Goal: Task Accomplishment & Management: Complete application form

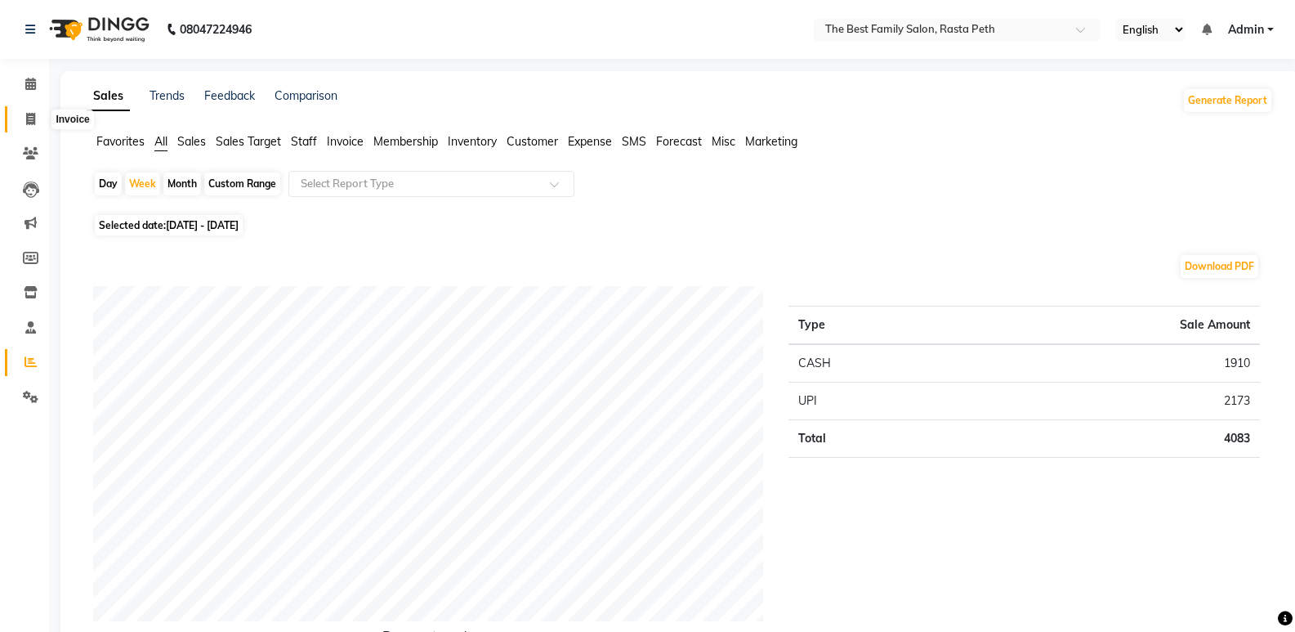
click at [34, 126] on span at bounding box center [30, 119] width 29 height 19
select select "6744"
select select "service"
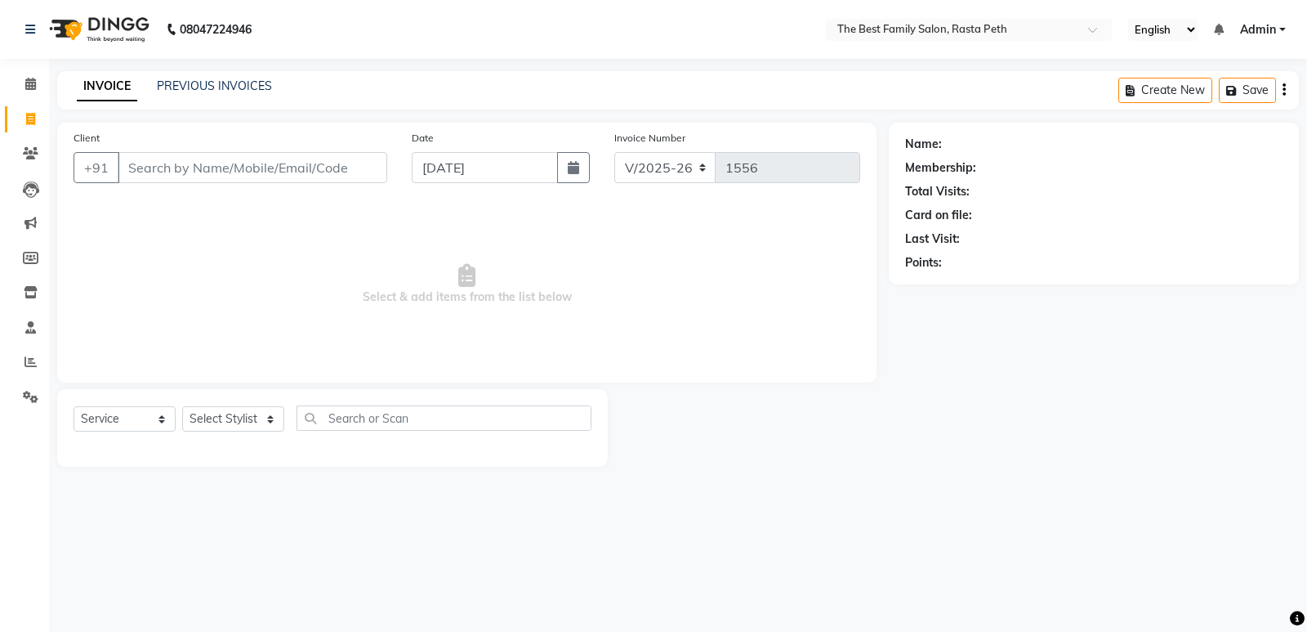
click at [243, 167] on input "Client" at bounding box center [253, 167] width 270 height 31
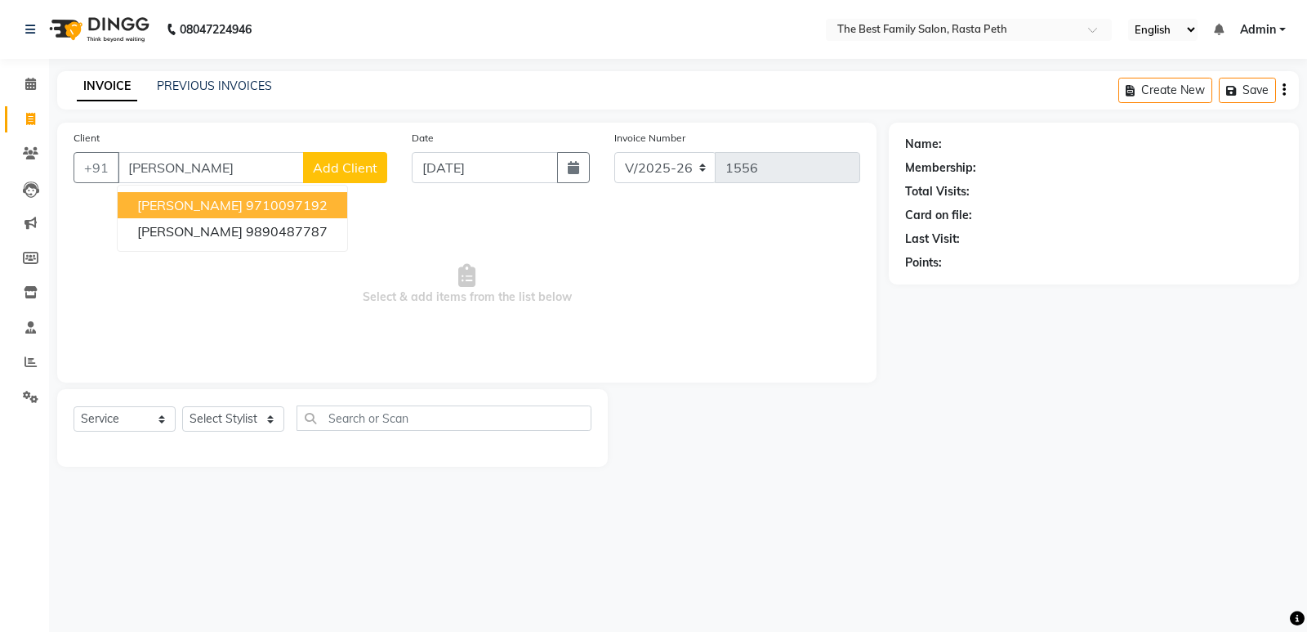
click at [264, 203] on ngb-highlight "9710097192" at bounding box center [287, 205] width 82 height 16
type input "9710097192"
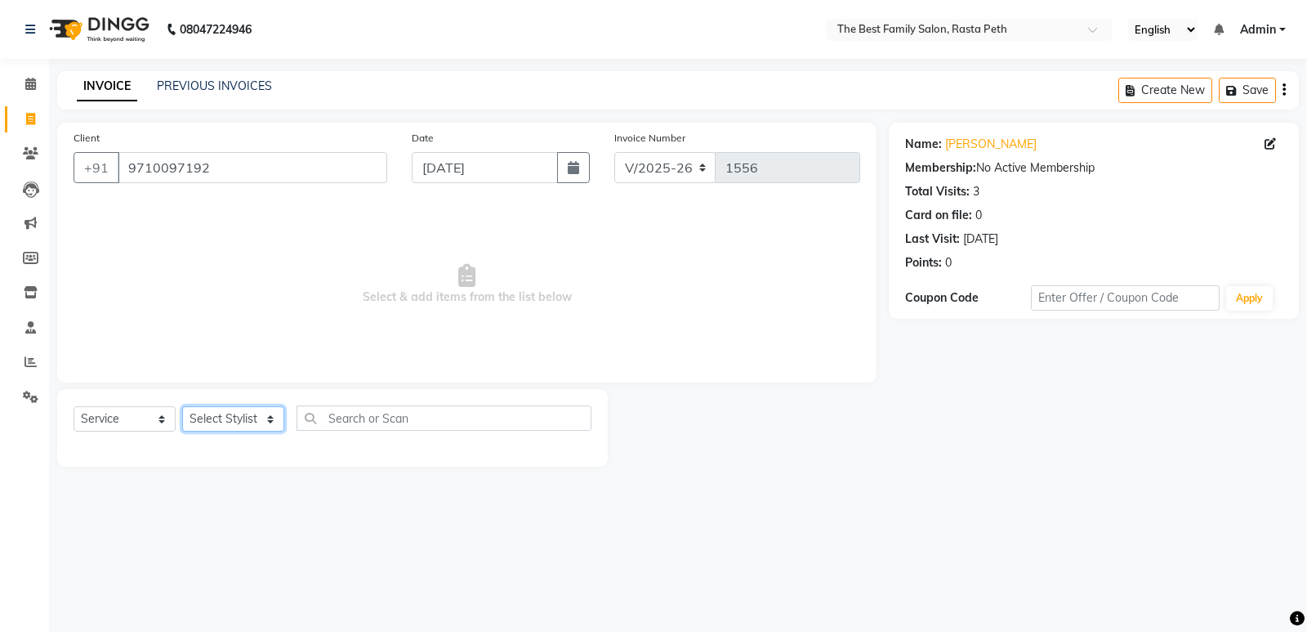
click at [268, 413] on select "Select Stylist Hrugwedi [PERSON_NAME] [PERSON_NAME] Om Other Pooja Somnath [PER…" at bounding box center [233, 418] width 102 height 25
select select "52950"
click at [182, 406] on select "Select Stylist Hrugwedi [PERSON_NAME] [PERSON_NAME] Om Other Pooja Somnath [PER…" at bounding box center [233, 418] width 102 height 25
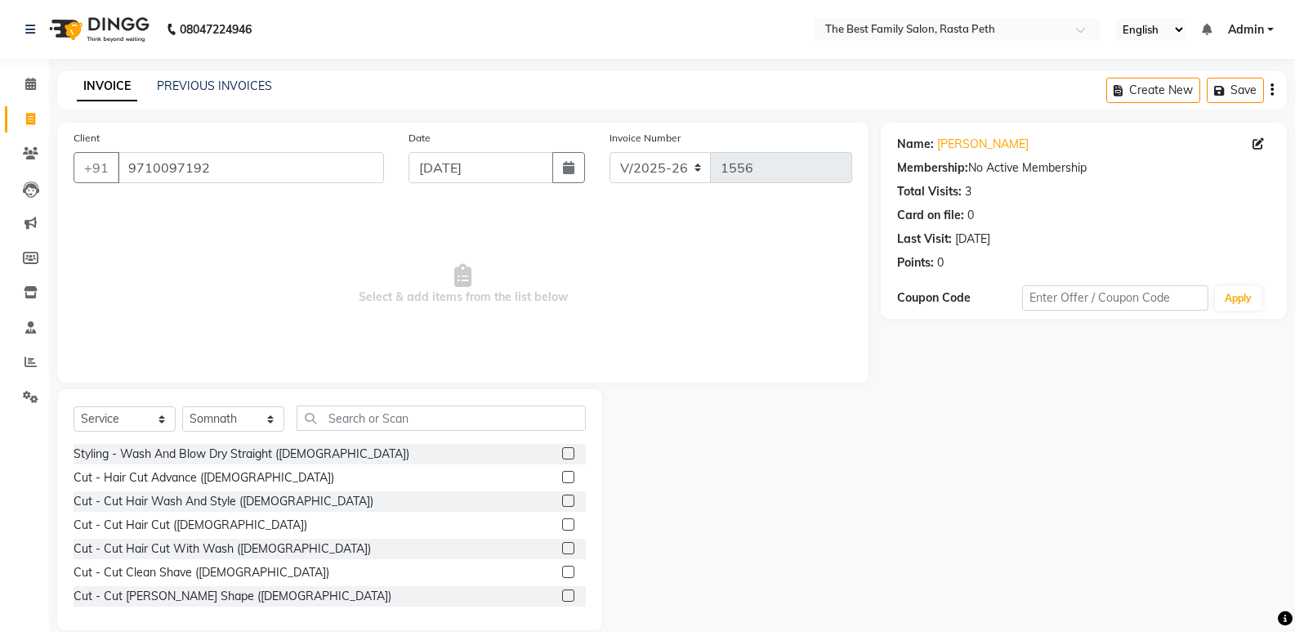
click at [562, 524] on label at bounding box center [568, 524] width 12 height 12
click at [562, 524] on input "checkbox" at bounding box center [567, 525] width 11 height 11
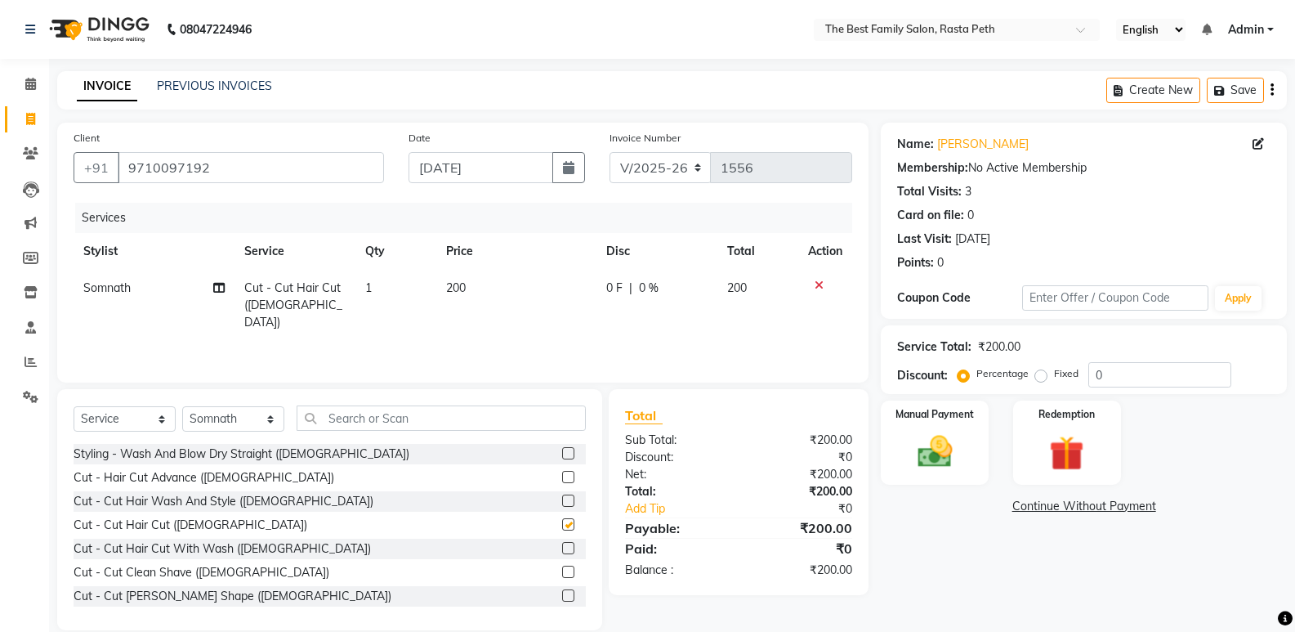
checkbox input "false"
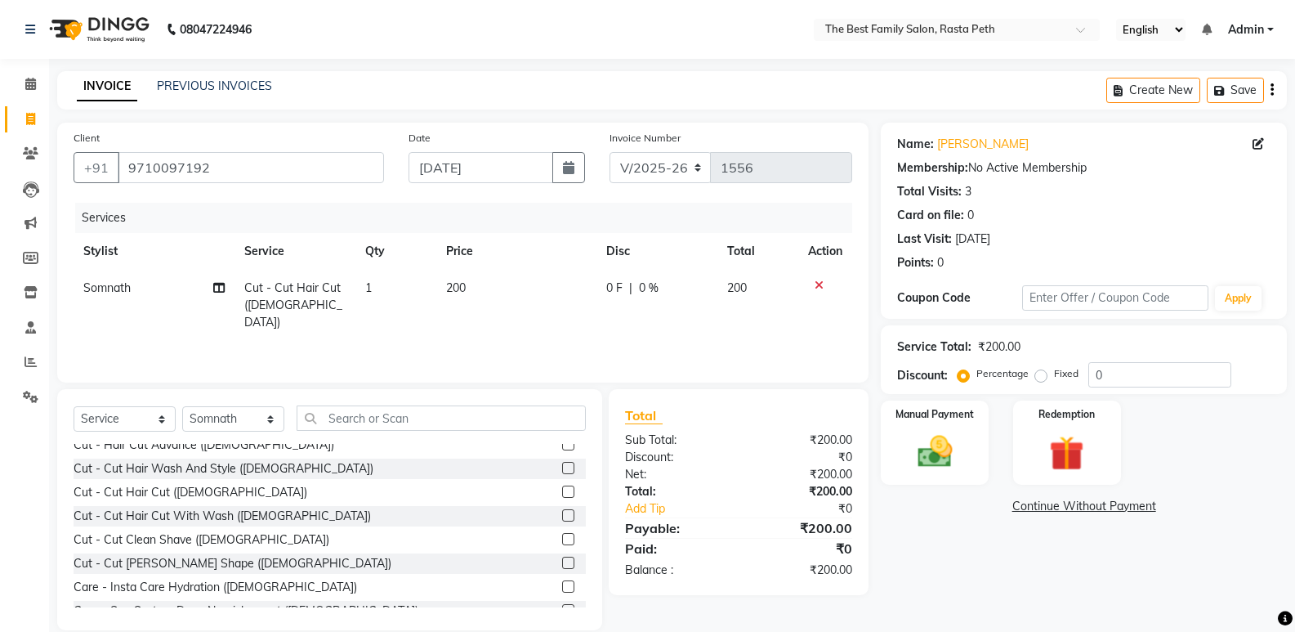
click at [562, 560] on label at bounding box center [568, 562] width 12 height 12
click at [562, 560] on input "checkbox" at bounding box center [567, 563] width 11 height 11
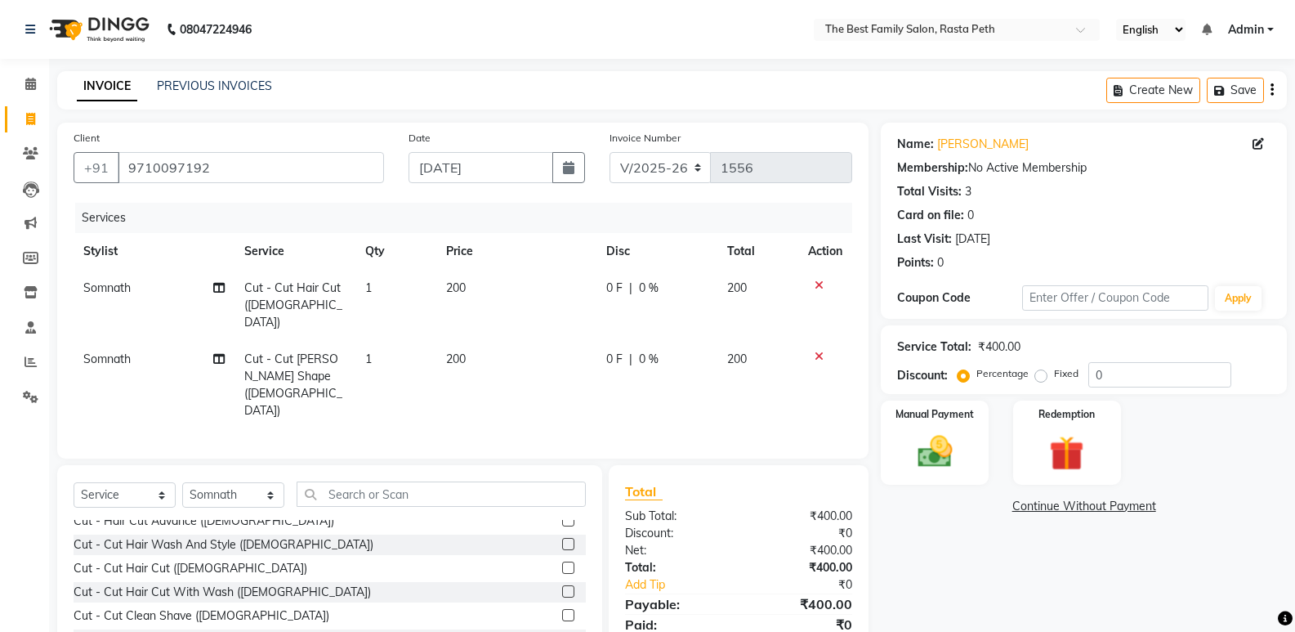
checkbox input "false"
click at [1054, 377] on label "Fixed" at bounding box center [1066, 373] width 25 height 15
click at [1039, 377] on input "Fixed" at bounding box center [1043, 373] width 11 height 11
radio input "true"
click at [1125, 375] on input "0" at bounding box center [1159, 374] width 143 height 25
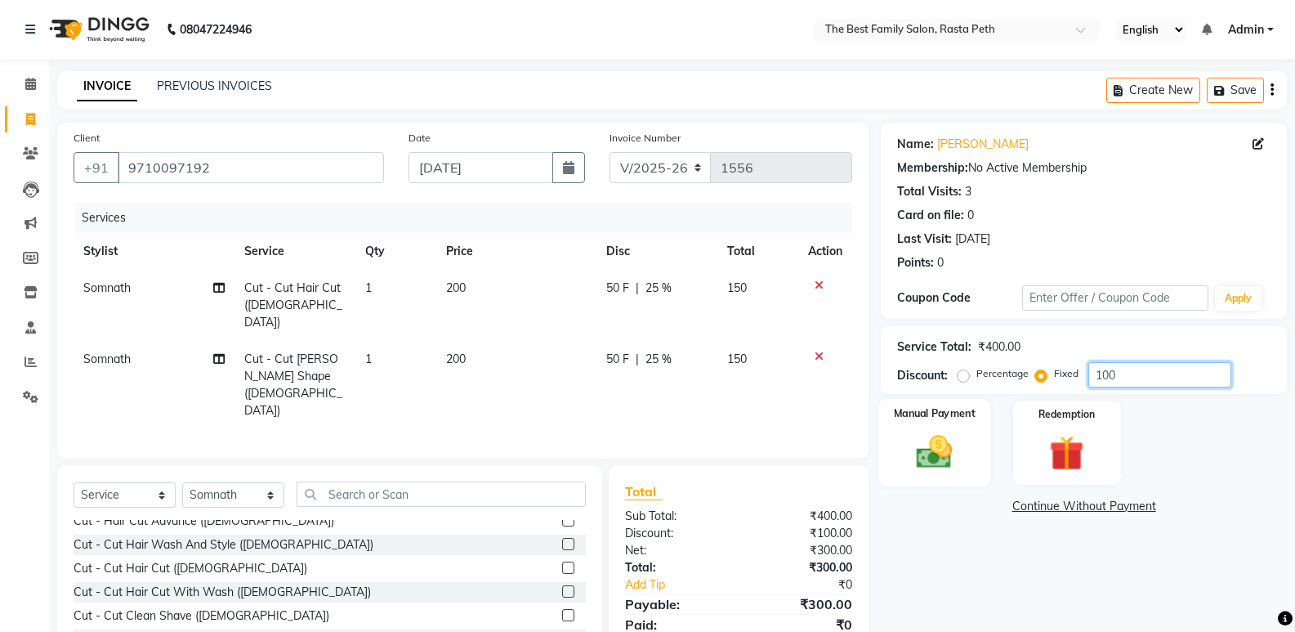
type input "100"
click at [978, 426] on div "Manual Payment" at bounding box center [935, 442] width 112 height 87
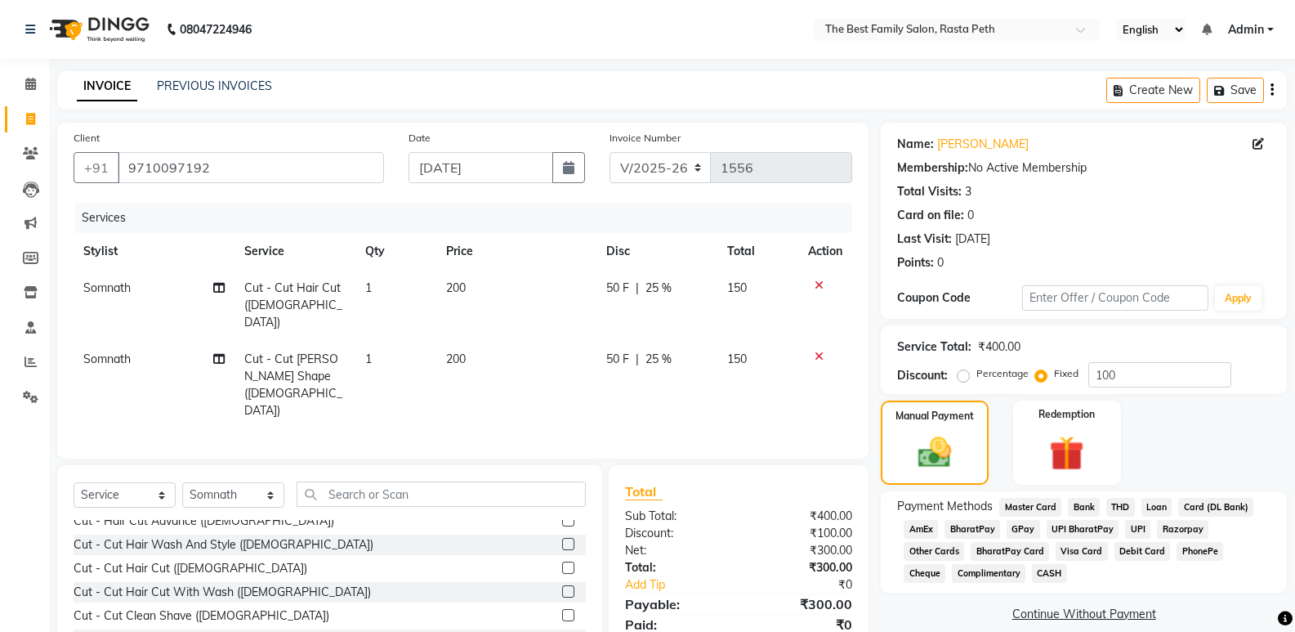
click at [1032, 575] on span "CASH" at bounding box center [1049, 573] width 35 height 19
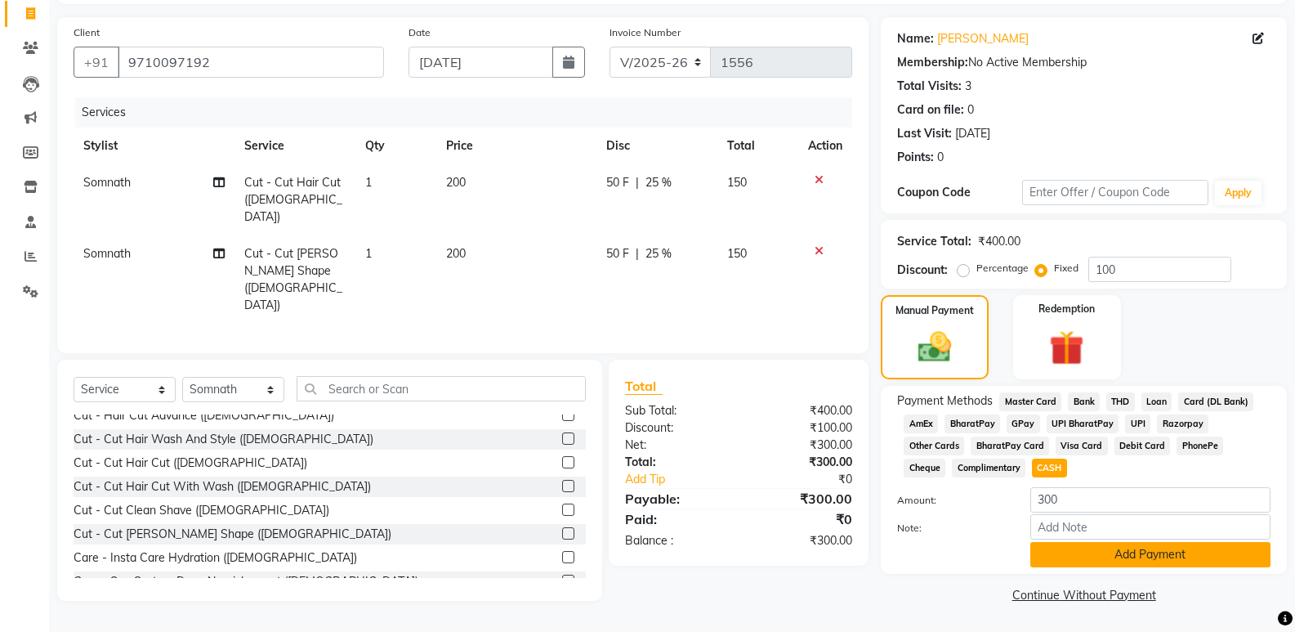
click at [1127, 554] on button "Add Payment" at bounding box center [1150, 554] width 240 height 25
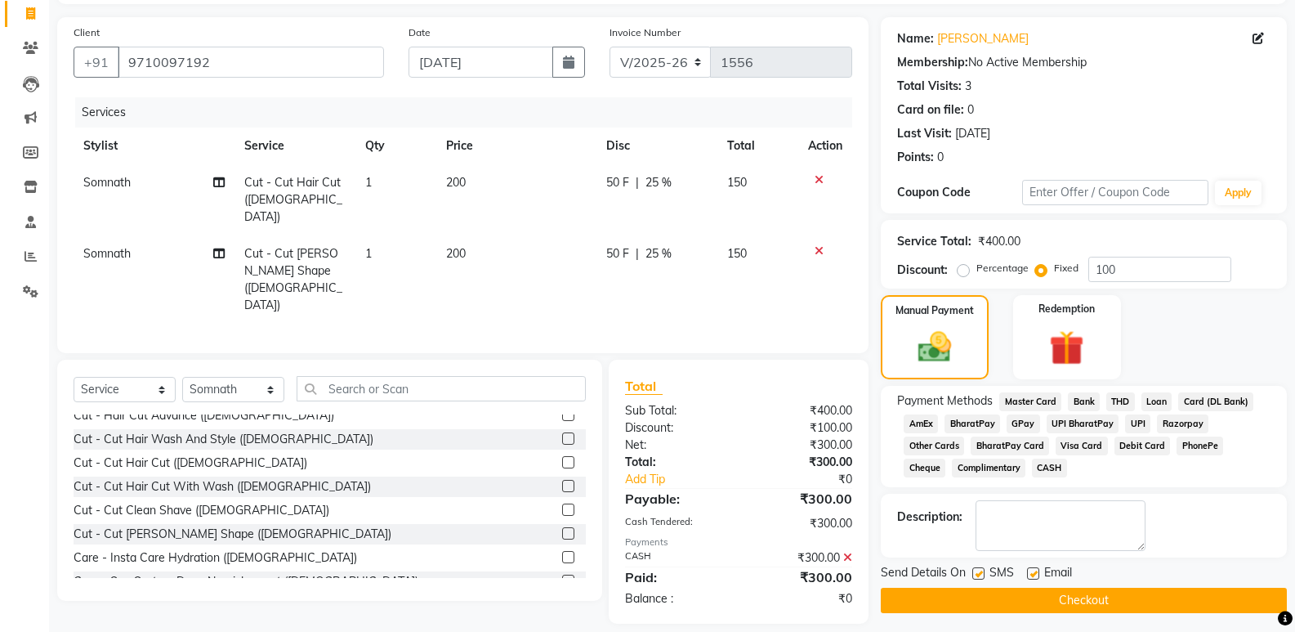
click at [1075, 596] on button "Checkout" at bounding box center [1084, 599] width 406 height 25
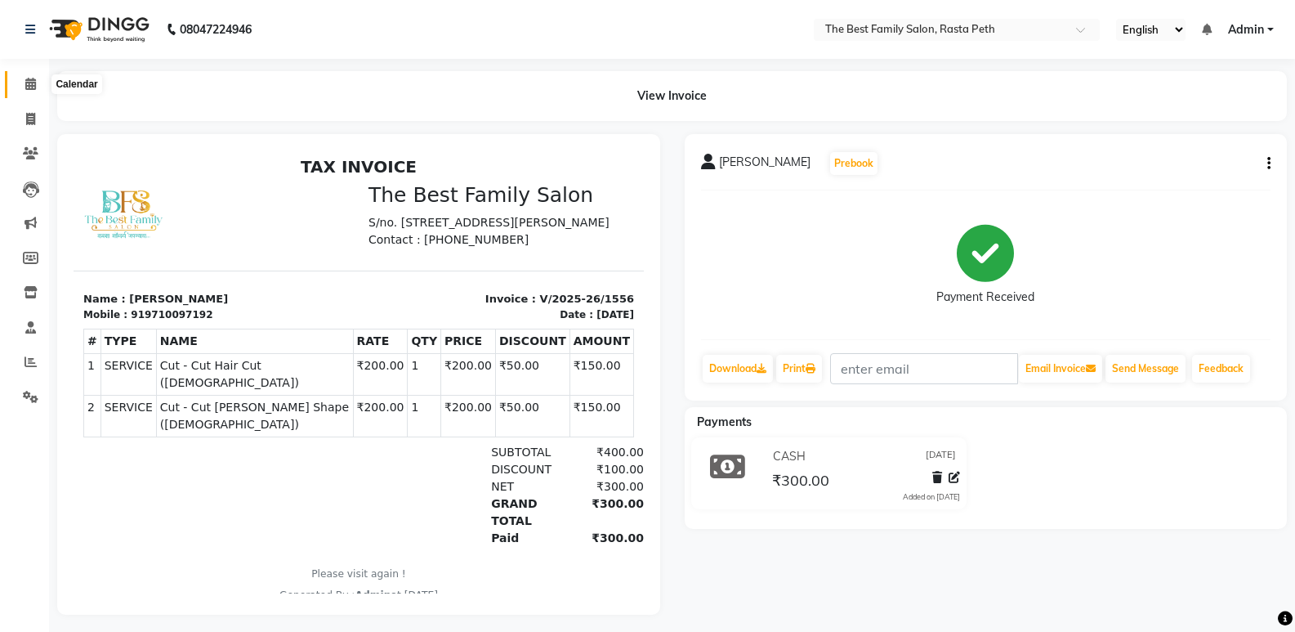
click at [30, 84] on icon at bounding box center [30, 84] width 11 height 12
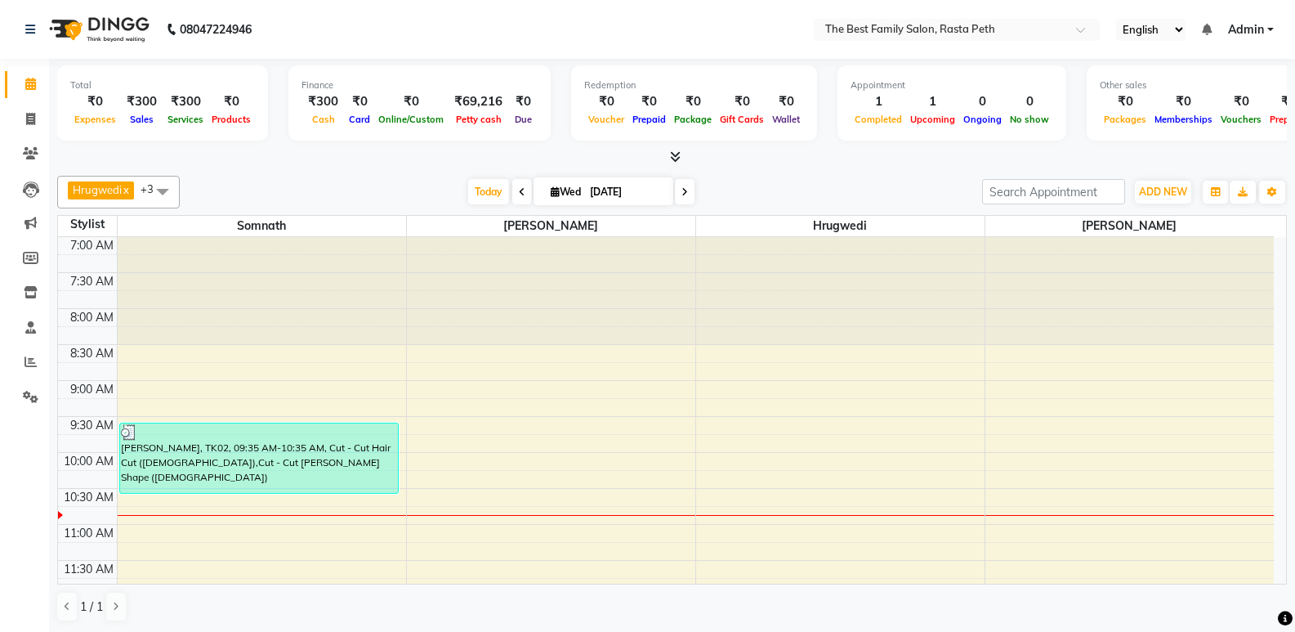
scroll to position [1, 0]
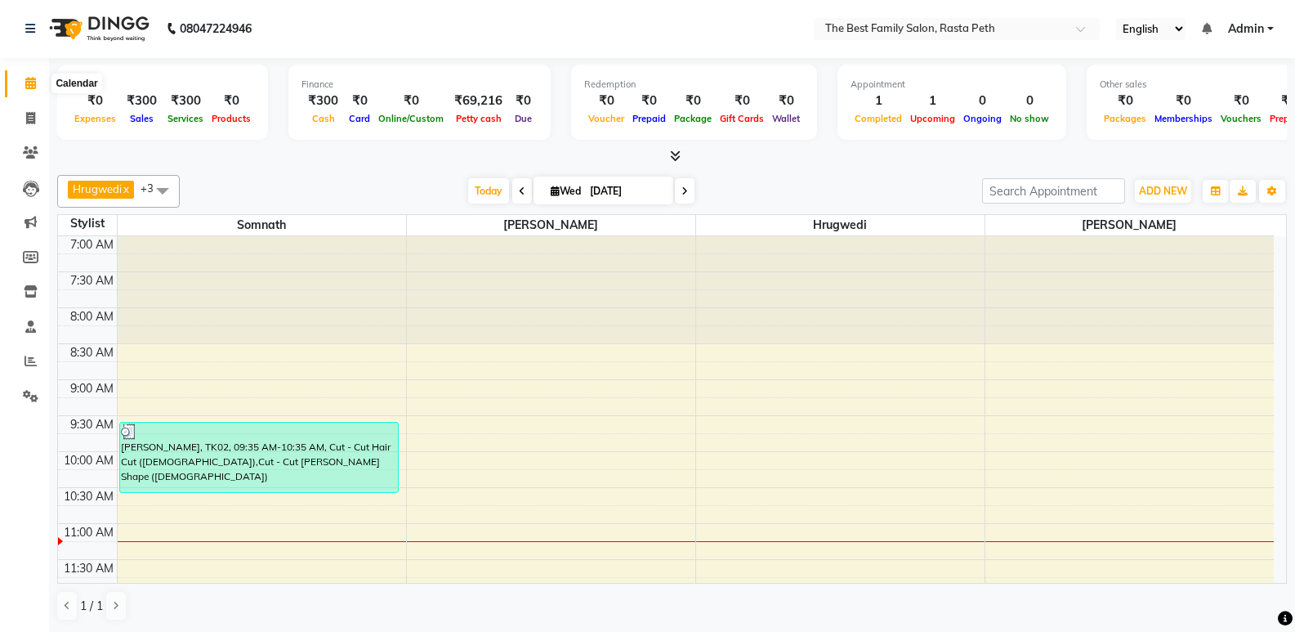
click at [30, 84] on icon at bounding box center [30, 83] width 11 height 12
